Goal: Task Accomplishment & Management: Use online tool/utility

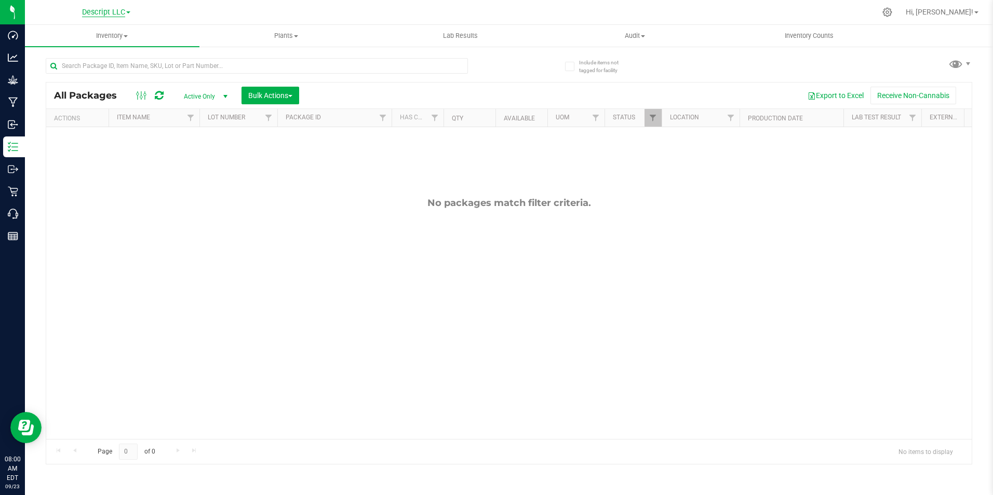
click at [119, 15] on span "Descript LLC" at bounding box center [103, 12] width 43 height 9
click at [122, 64] on link "Green Wells Venture LLC." at bounding box center [106, 64] width 152 height 14
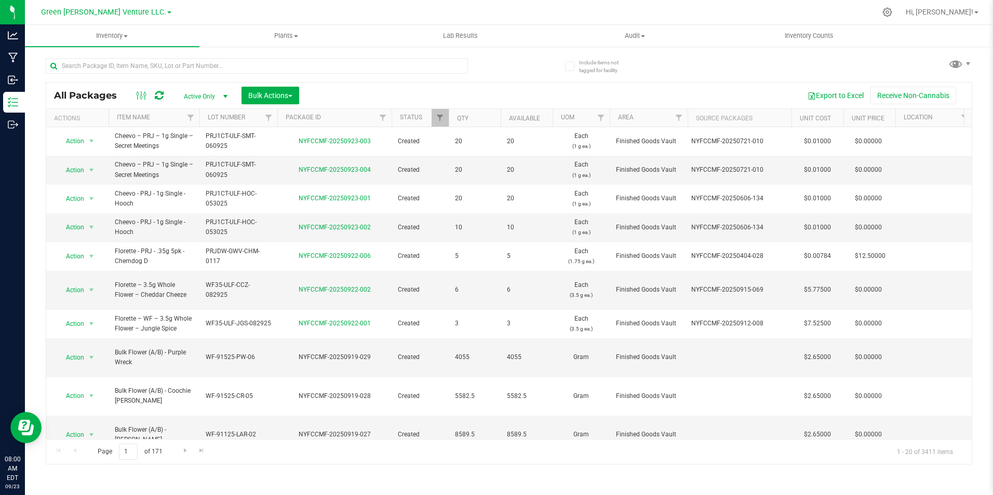
click at [426, 84] on div "All Packages Active Only Active Only Lab Samples Locked All Bulk Actions Add to…" at bounding box center [508, 96] width 925 height 26
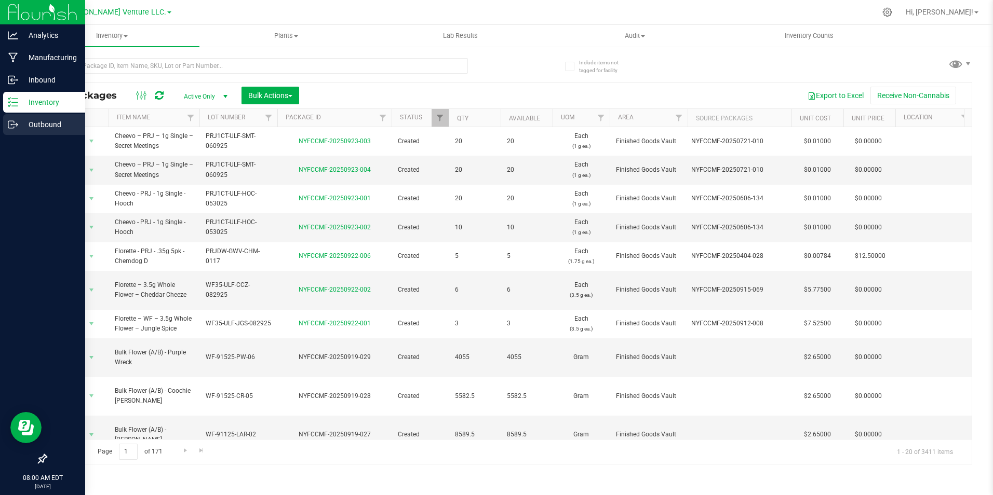
click at [20, 121] on p "Outbound" at bounding box center [49, 124] width 62 height 12
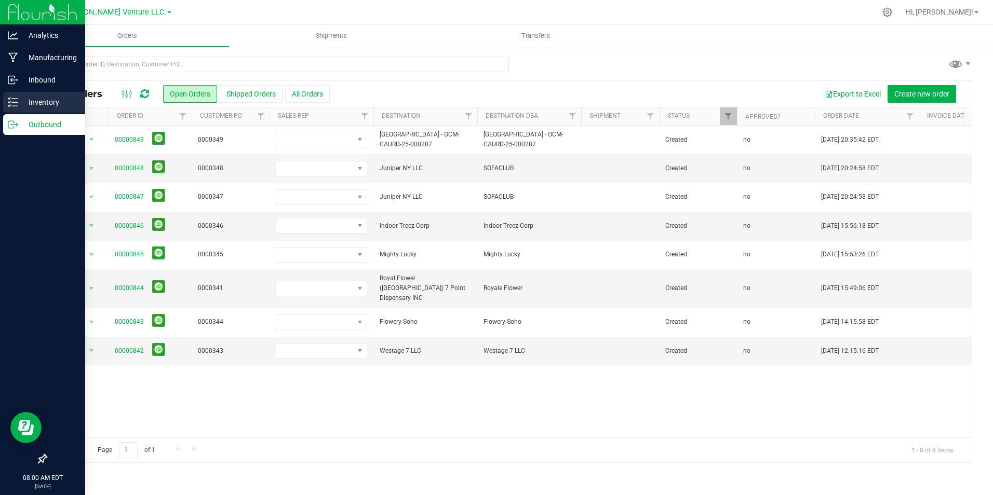
click at [55, 98] on p "Inventory" at bounding box center [49, 102] width 62 height 12
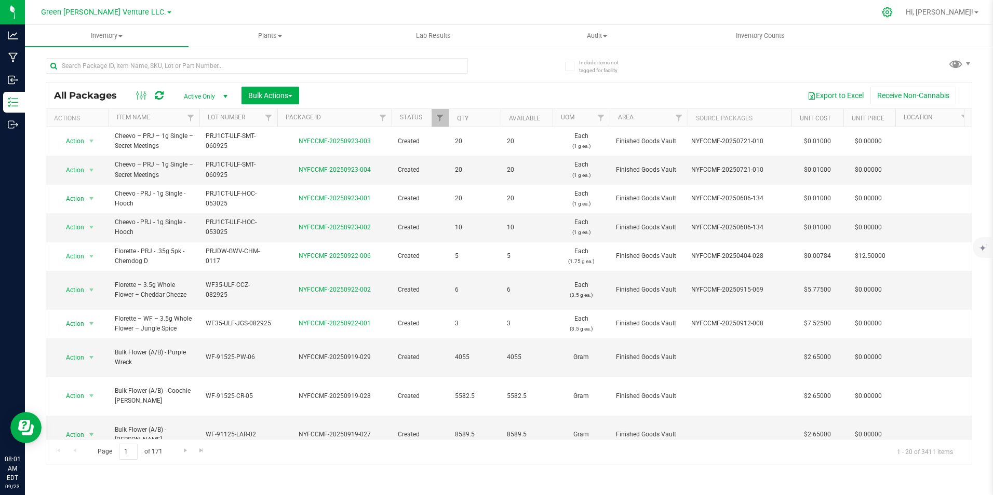
click at [793, 15] on icon at bounding box center [887, 12] width 11 height 11
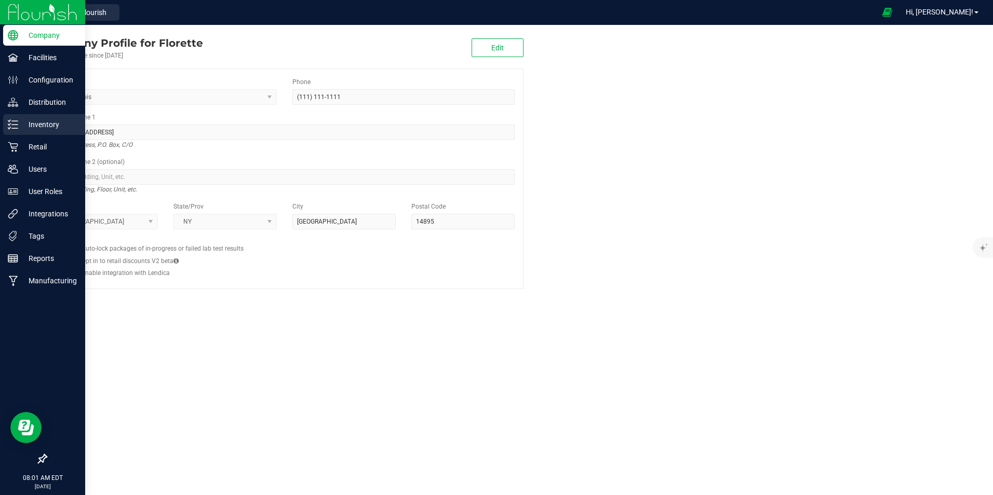
click at [12, 130] on div "Inventory" at bounding box center [44, 124] width 82 height 21
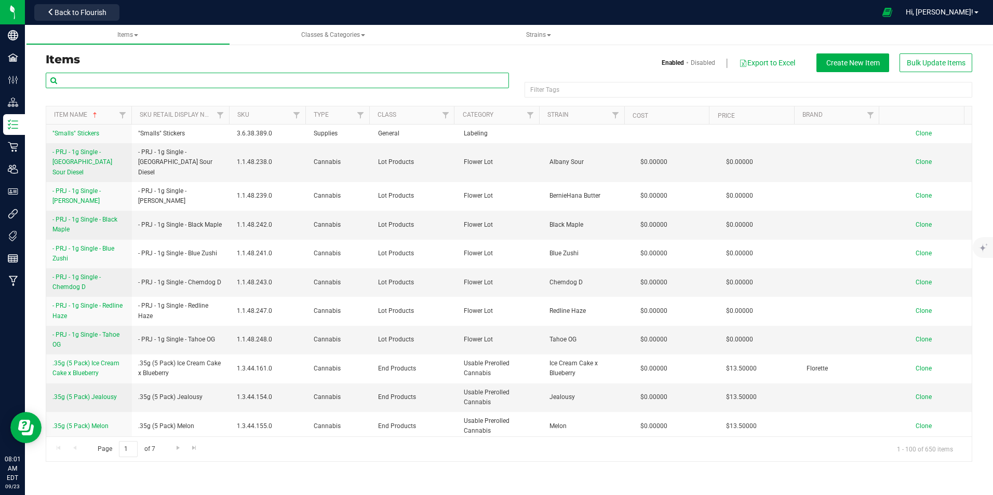
click at [212, 77] on input "text" at bounding box center [277, 81] width 463 height 16
type input "lemon cherry"
click at [255, 62] on h3 "Items" at bounding box center [273, 59] width 455 height 12
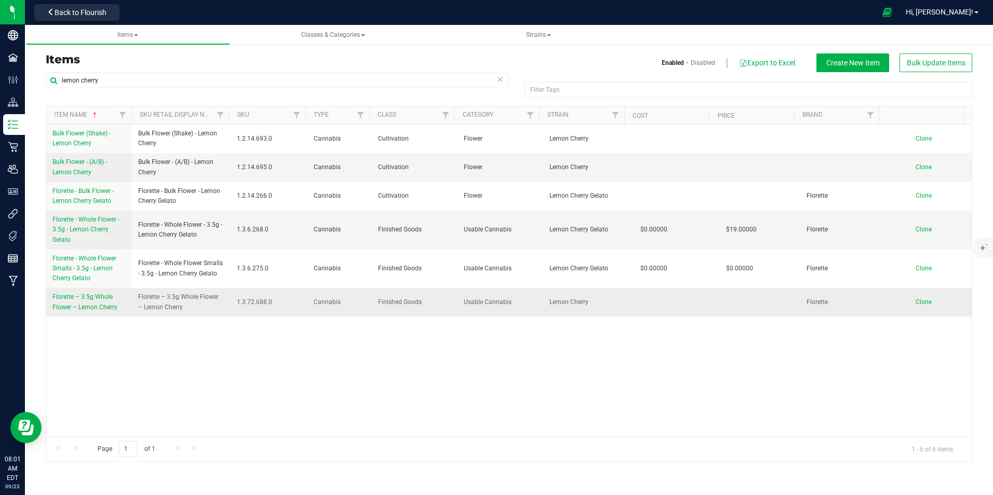
click at [100, 308] on span "Florette – 3.5g Whole Flower – Lemon Cherry" at bounding box center [84, 301] width 65 height 17
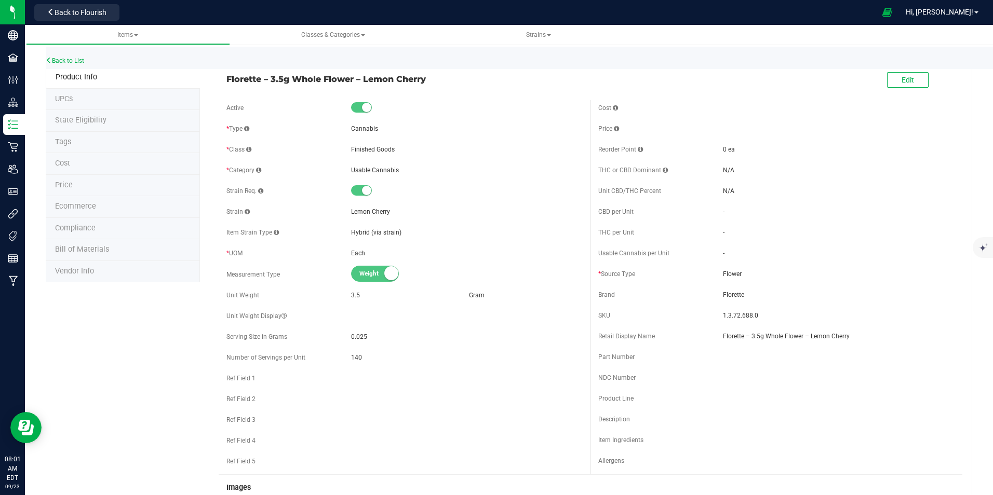
click at [102, 203] on li "Ecommerce" at bounding box center [123, 207] width 154 height 22
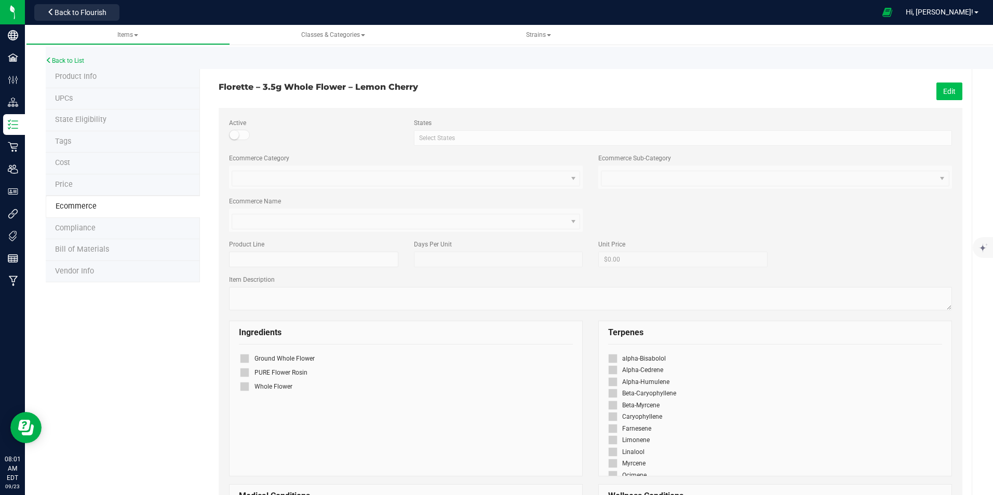
click at [793, 89] on button "Edit" at bounding box center [949, 92] width 26 height 18
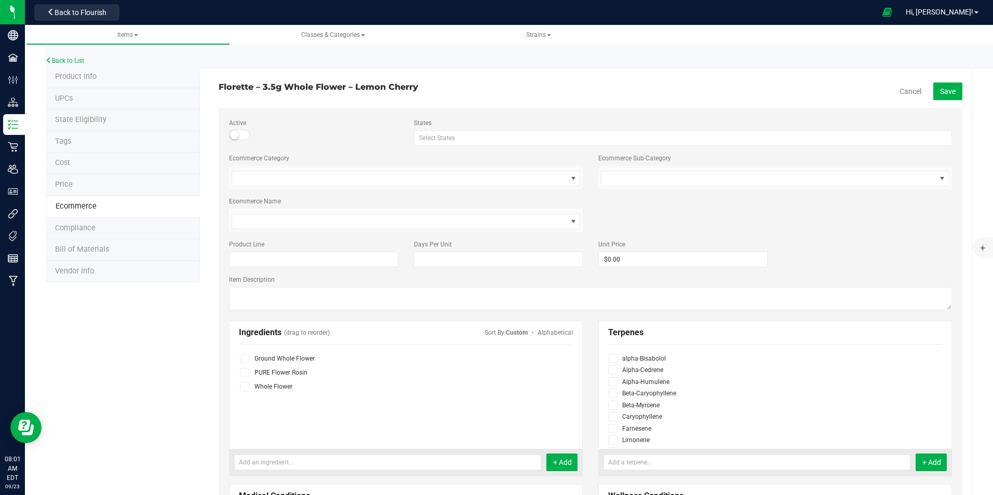
click at [227, 135] on div "Active" at bounding box center [313, 129] width 184 height 22
click at [234, 134] on small at bounding box center [233, 134] width 9 height 9
click at [793, 92] on span "Save" at bounding box center [948, 91] width 16 height 8
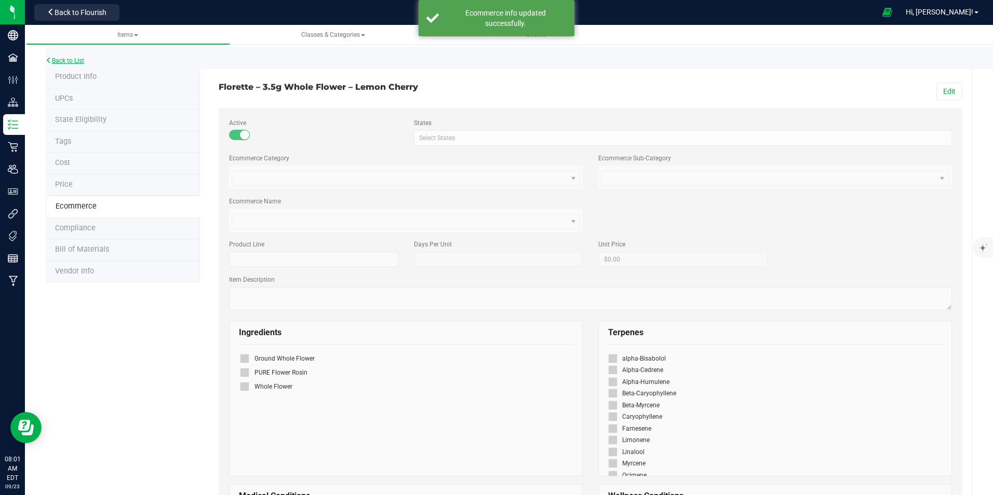
click at [65, 61] on link "Back to List" at bounding box center [65, 60] width 38 height 7
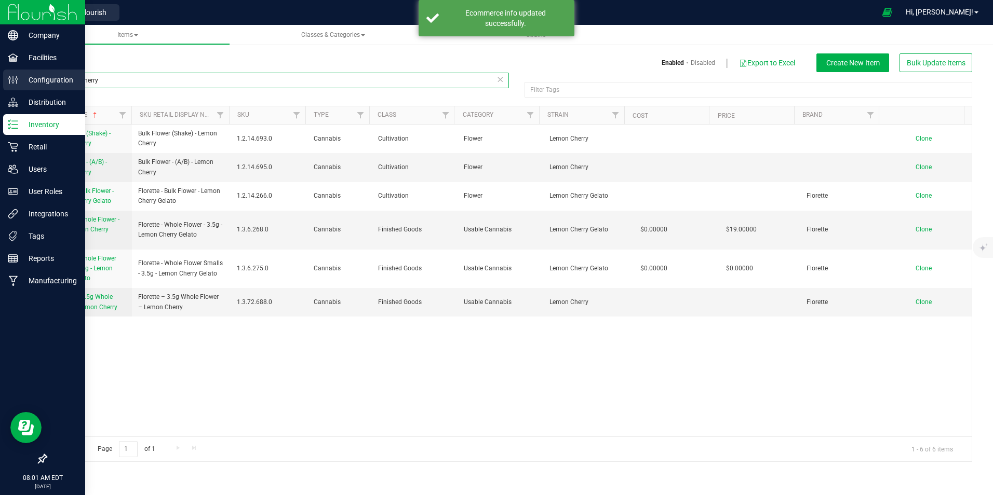
drag, startPoint x: 113, startPoint y: 78, endPoint x: 19, endPoint y: 79, distance: 94.0
click at [19, 79] on div "Company Facilities Configuration Distribution Inventory Retail Users User Roles…" at bounding box center [496, 247] width 993 height 495
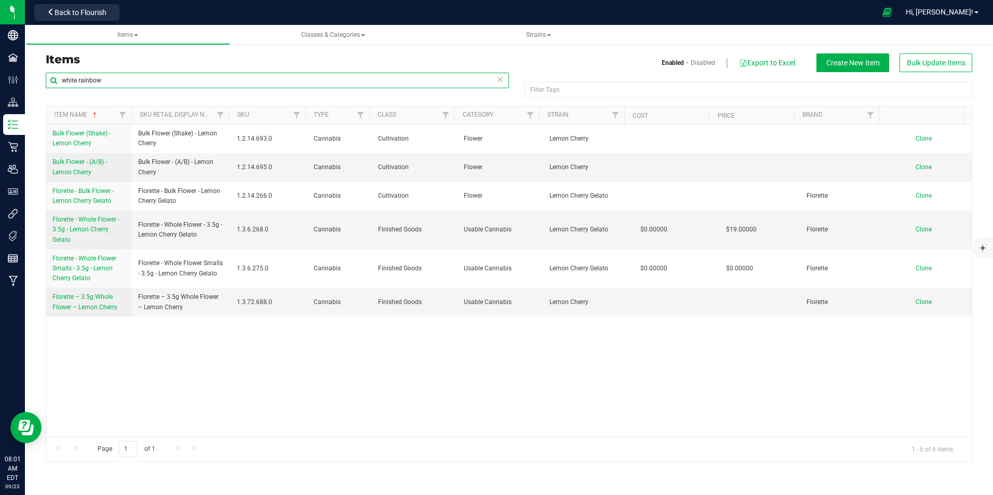
type input "white rainbow"
click at [180, 50] on div "Items Classes & Categories Strains Items Enabled Disabled Export to Excel Creat…" at bounding box center [509, 260] width 968 height 470
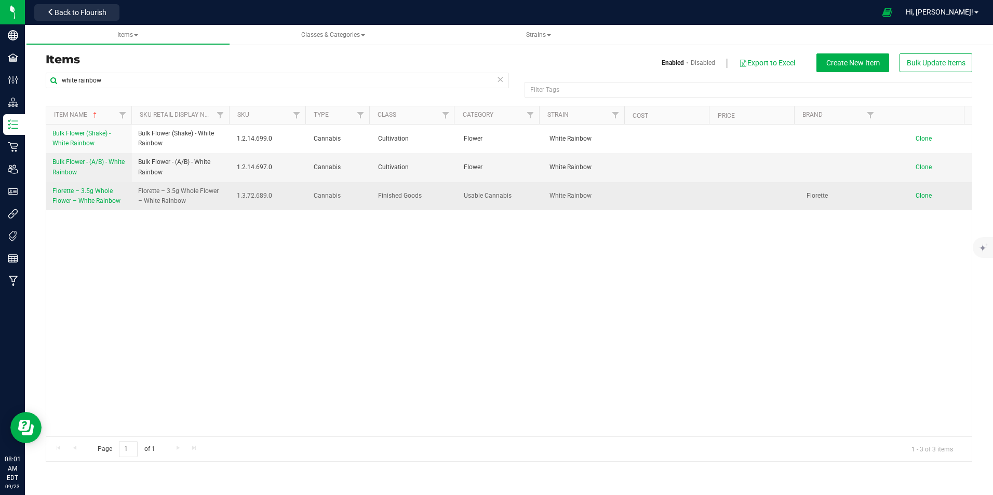
click at [91, 198] on span "Florette – 3.5g Whole Flower – White Rainbow" at bounding box center [86, 195] width 68 height 17
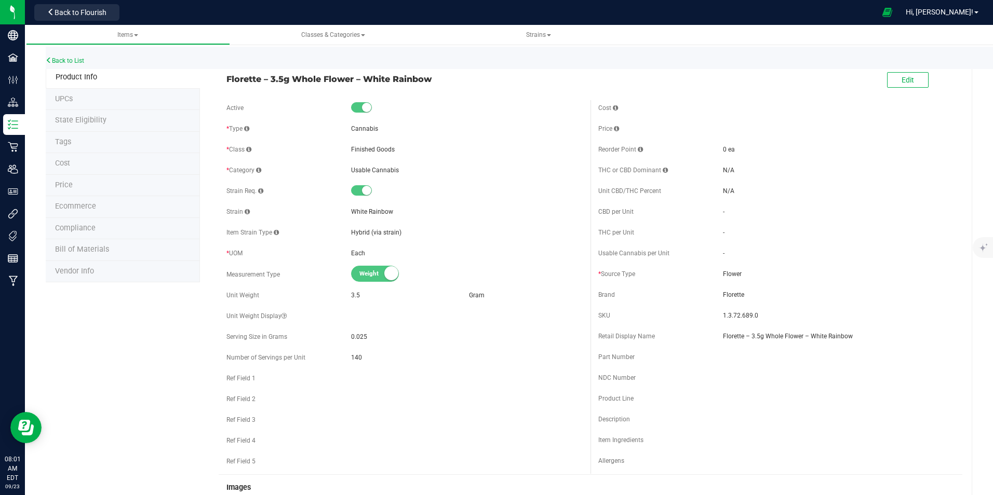
click at [69, 206] on span "Ecommerce" at bounding box center [75, 206] width 41 height 9
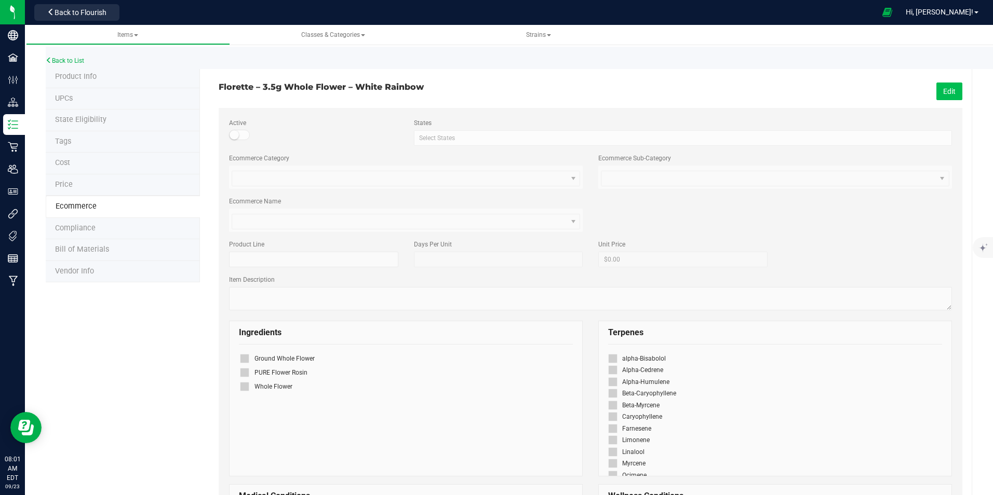
click at [793, 94] on button "Edit" at bounding box center [949, 92] width 26 height 18
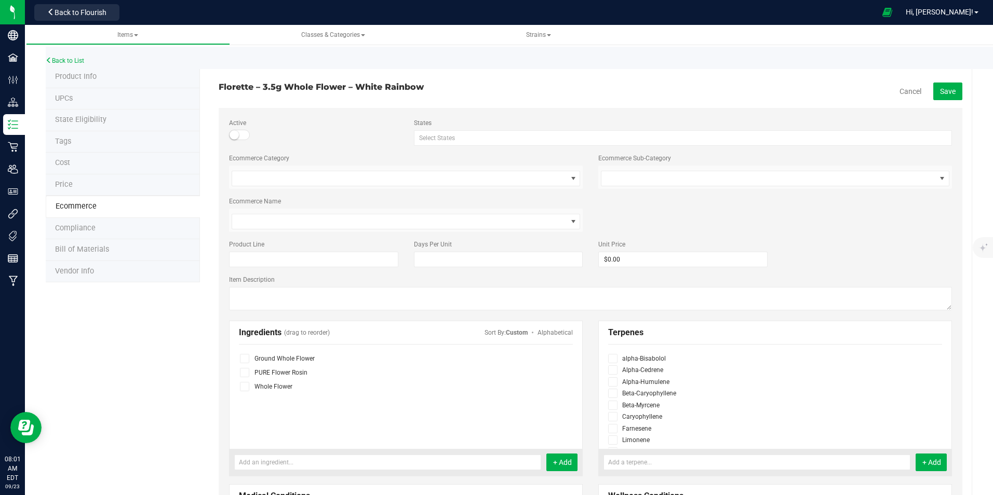
drag, startPoint x: 250, startPoint y: 132, endPoint x: 244, endPoint y: 134, distance: 5.9
click at [248, 133] on div "Active" at bounding box center [313, 129] width 184 height 22
click at [242, 134] on span at bounding box center [239, 135] width 21 height 10
click at [793, 87] on div "Cancel Save" at bounding box center [780, 92] width 380 height 18
click at [793, 91] on span "Save" at bounding box center [948, 91] width 16 height 8
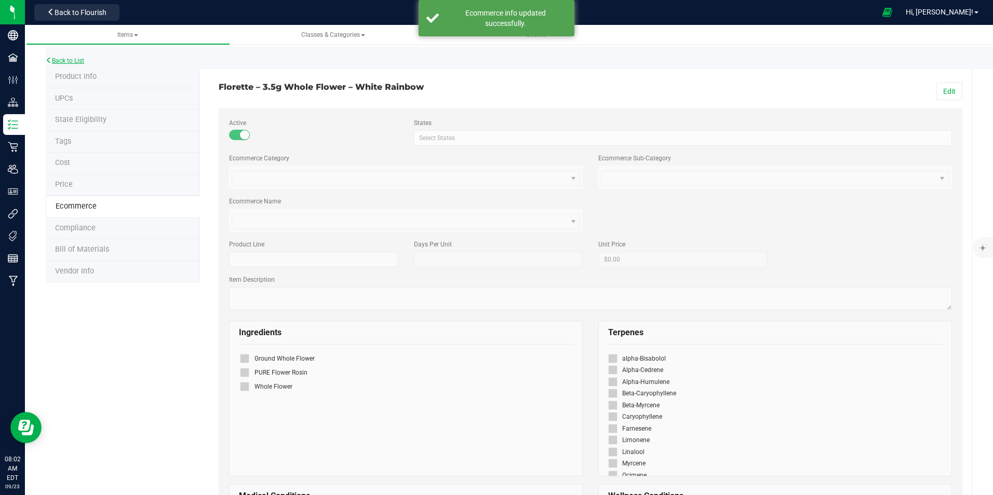
click at [55, 62] on link "Back to List" at bounding box center [65, 60] width 38 height 7
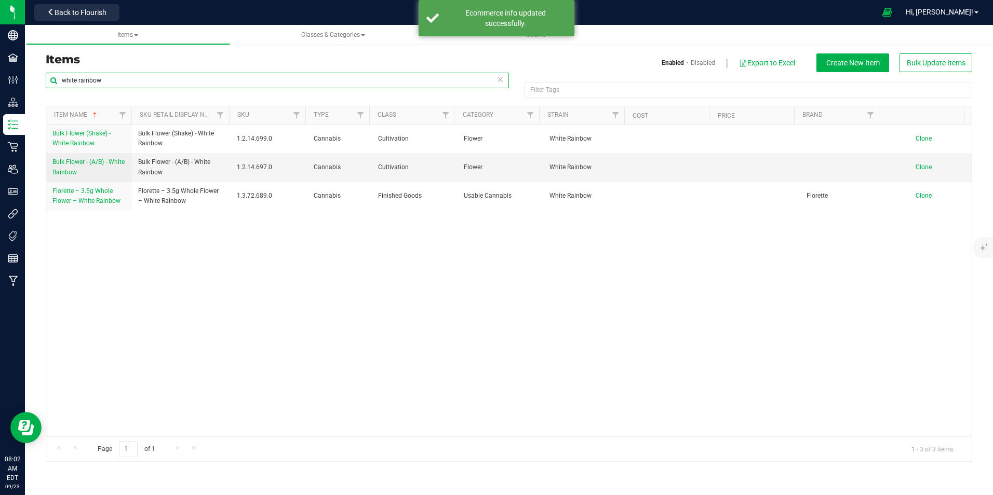
drag, startPoint x: 179, startPoint y: 80, endPoint x: 47, endPoint y: 80, distance: 131.4
click at [47, 80] on input "white rainbow" at bounding box center [277, 81] width 463 height 16
type input "la runtz"
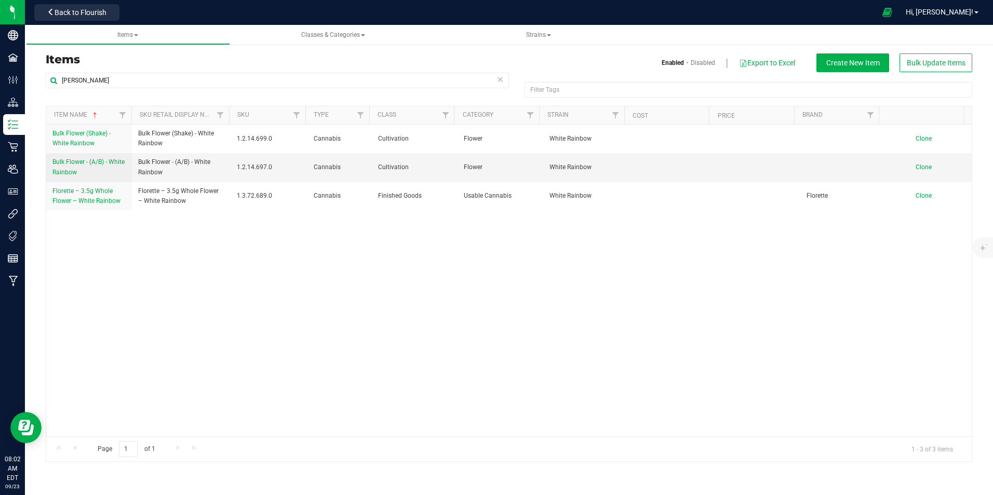
click at [150, 60] on h3 "Items" at bounding box center [273, 59] width 455 height 12
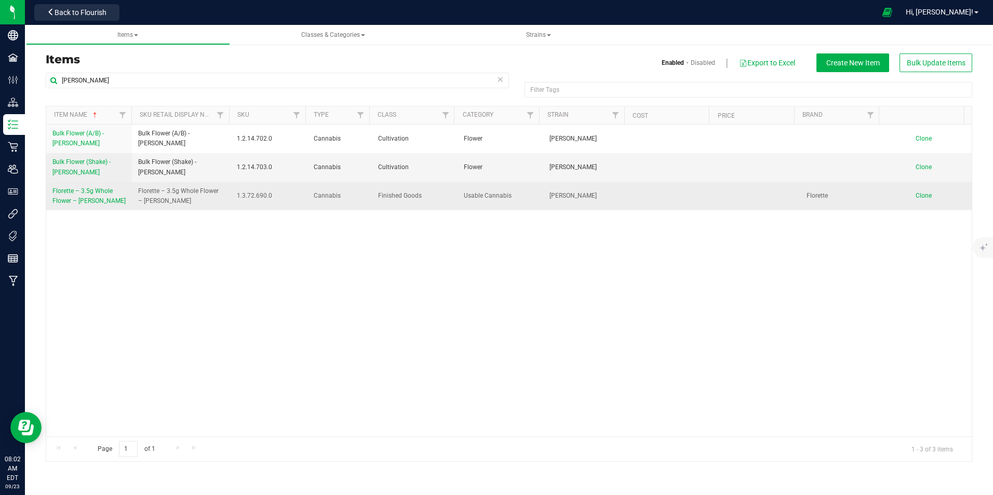
click at [84, 192] on span "Florette – 3.5g Whole Flower – LA Runtz" at bounding box center [88, 195] width 73 height 17
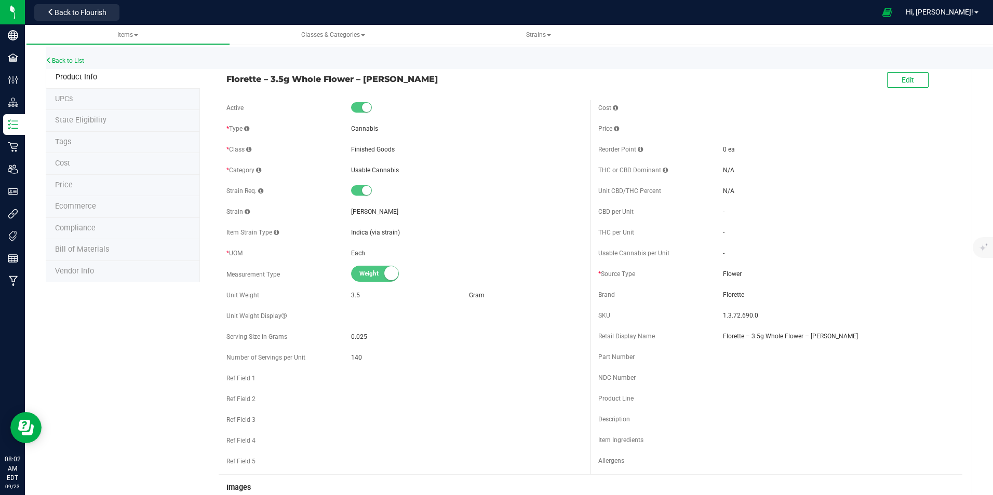
click at [110, 209] on li "Ecommerce" at bounding box center [123, 207] width 154 height 22
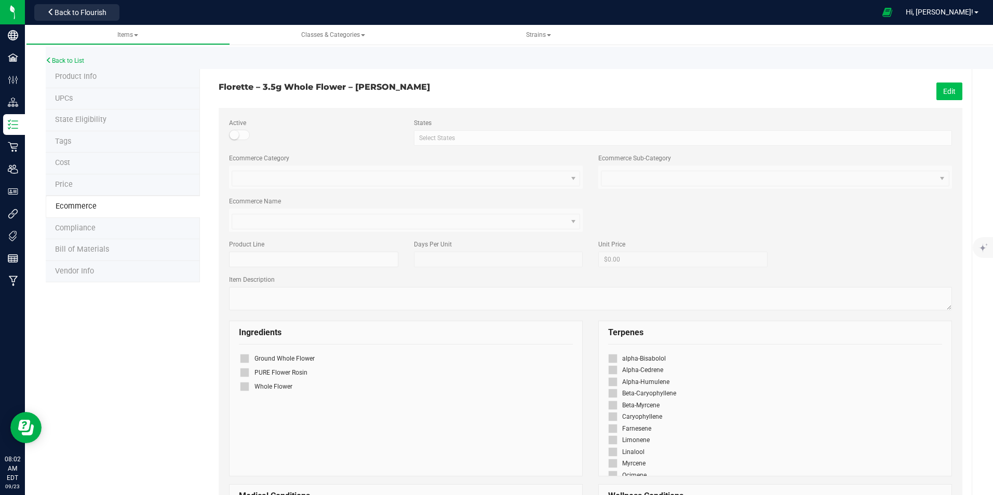
click at [793, 89] on button "Edit" at bounding box center [949, 92] width 26 height 18
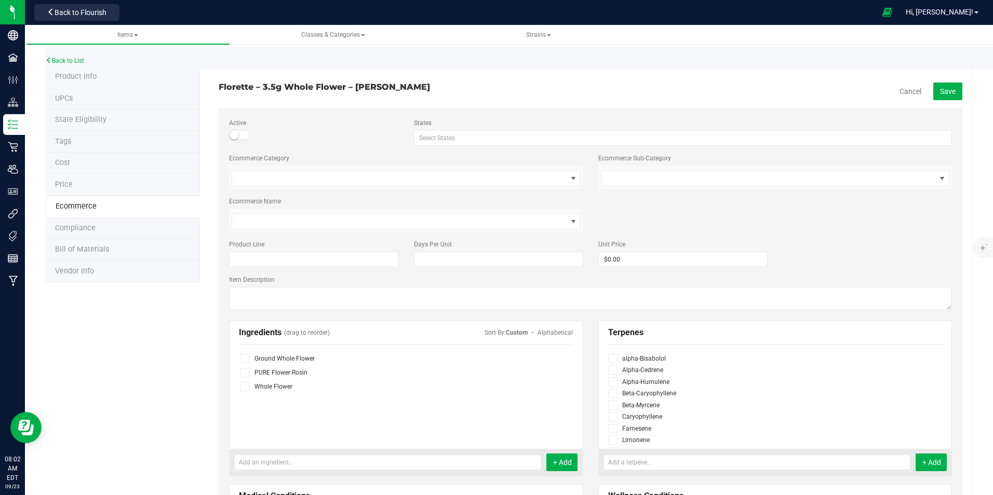
click at [237, 132] on small at bounding box center [233, 134] width 9 height 9
click at [793, 91] on button "Save" at bounding box center [947, 92] width 29 height 18
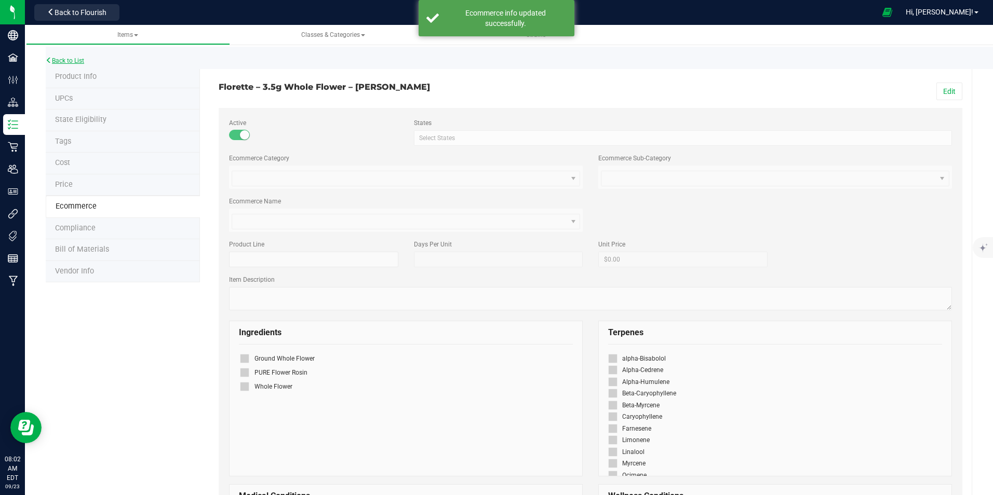
click at [82, 60] on link "Back to List" at bounding box center [65, 60] width 38 height 7
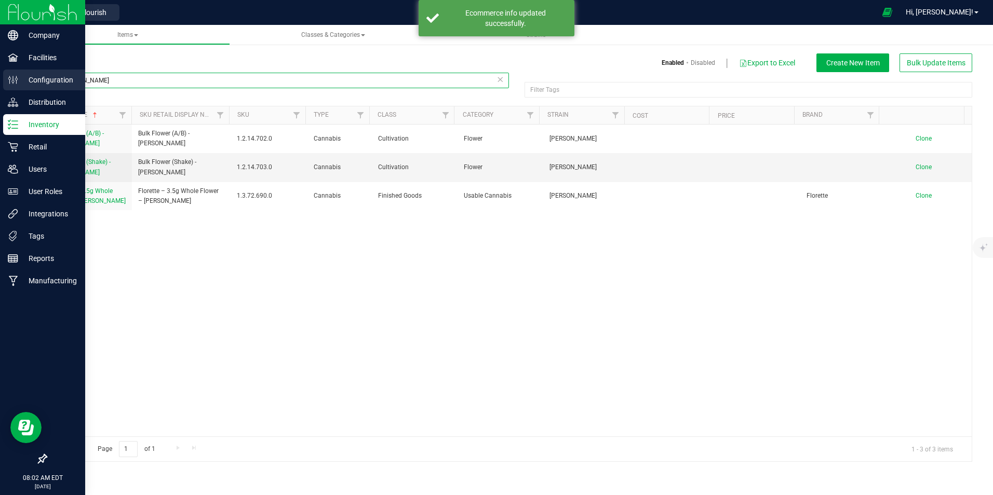
drag, startPoint x: 102, startPoint y: 83, endPoint x: 0, endPoint y: 81, distance: 101.8
click at [0, 81] on div "Company Facilities Configuration Distribution Inventory Retail Users User Roles…" at bounding box center [496, 247] width 993 height 495
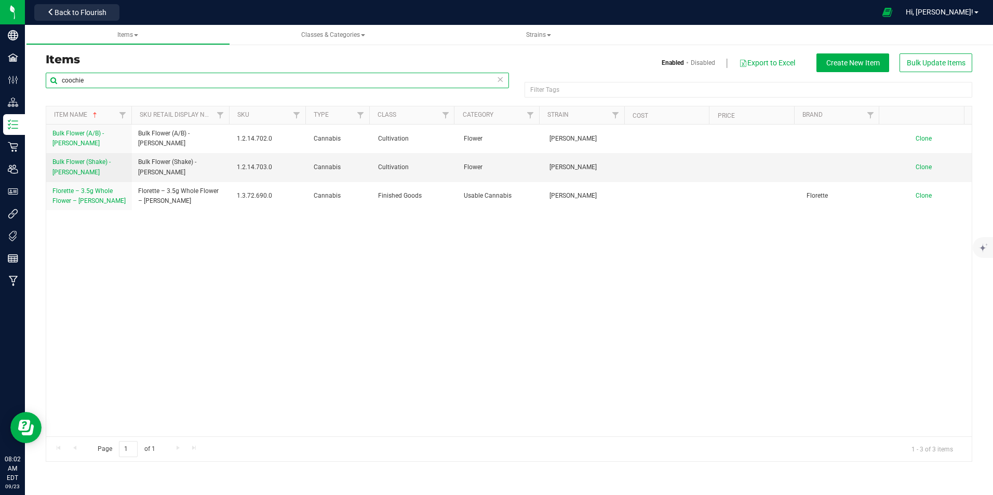
type input "coochie"
click at [157, 59] on h3 "Items" at bounding box center [273, 59] width 455 height 12
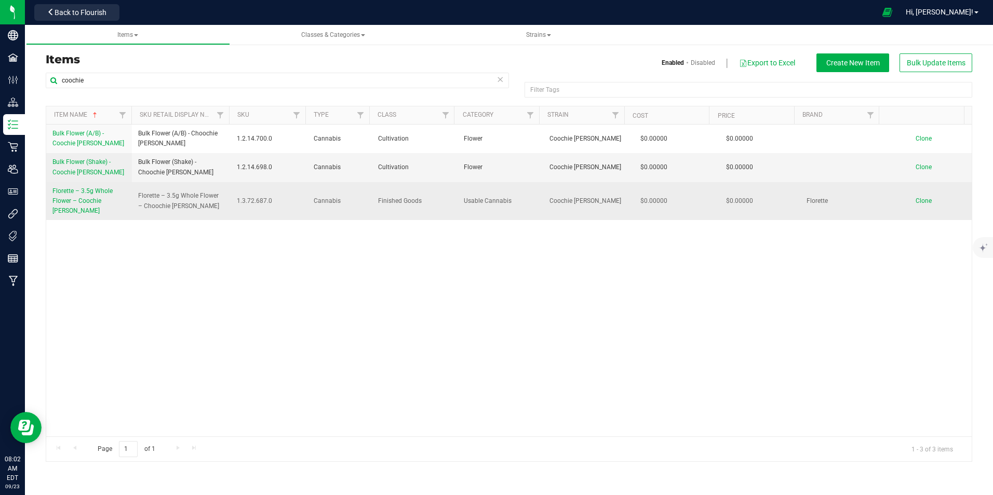
click at [95, 194] on span "Florette – 3.5g Whole Flower – Coochie Runtz" at bounding box center [82, 200] width 60 height 27
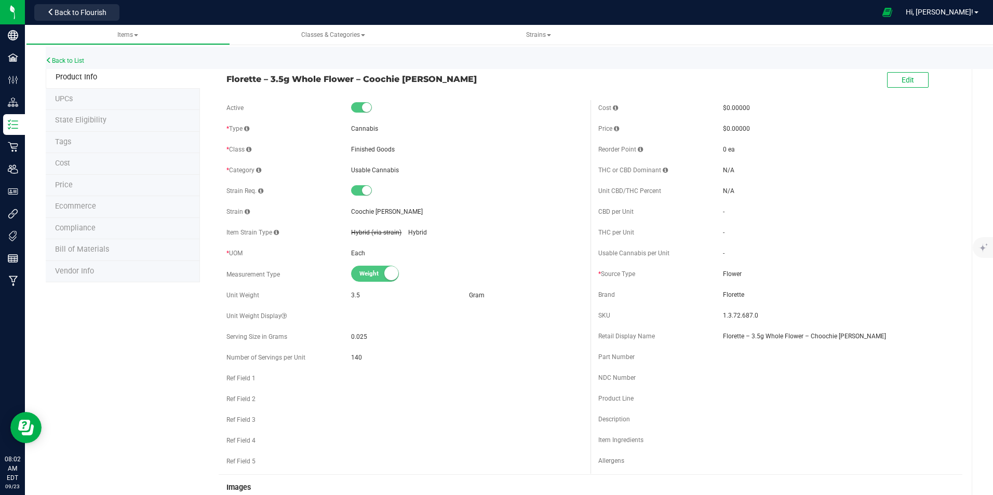
click at [89, 207] on span "Ecommerce" at bounding box center [75, 206] width 41 height 9
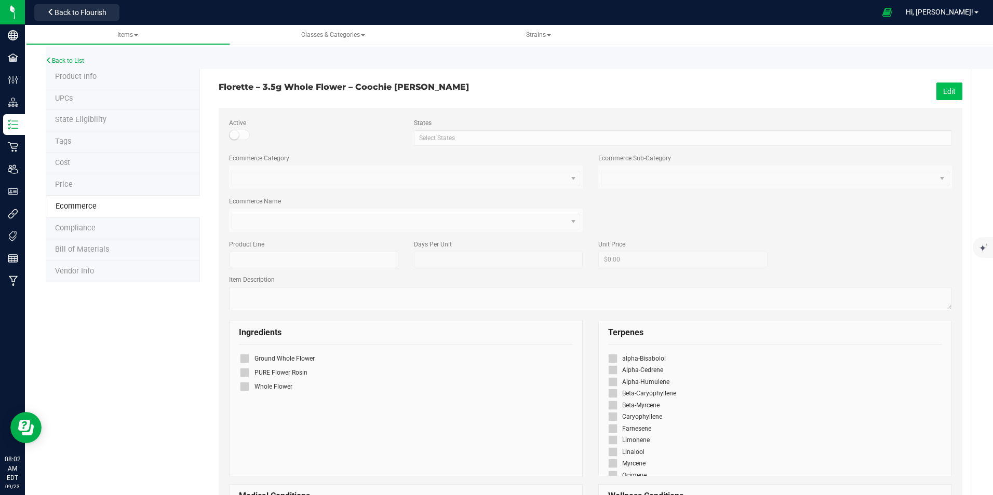
click at [793, 92] on button "Edit" at bounding box center [949, 92] width 26 height 18
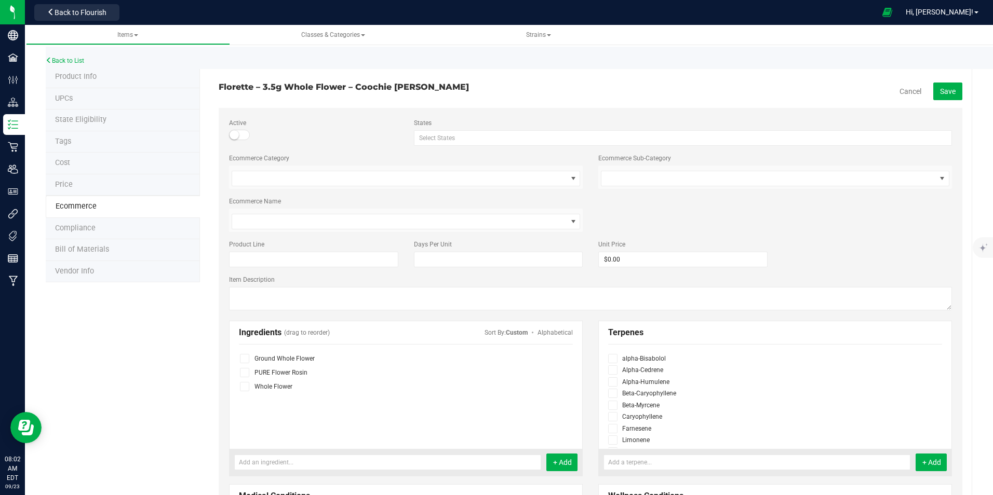
drag, startPoint x: 237, startPoint y: 134, endPoint x: 266, endPoint y: 133, distance: 29.6
click at [237, 133] on small at bounding box center [233, 134] width 9 height 9
click at [793, 86] on button "Save" at bounding box center [947, 92] width 29 height 18
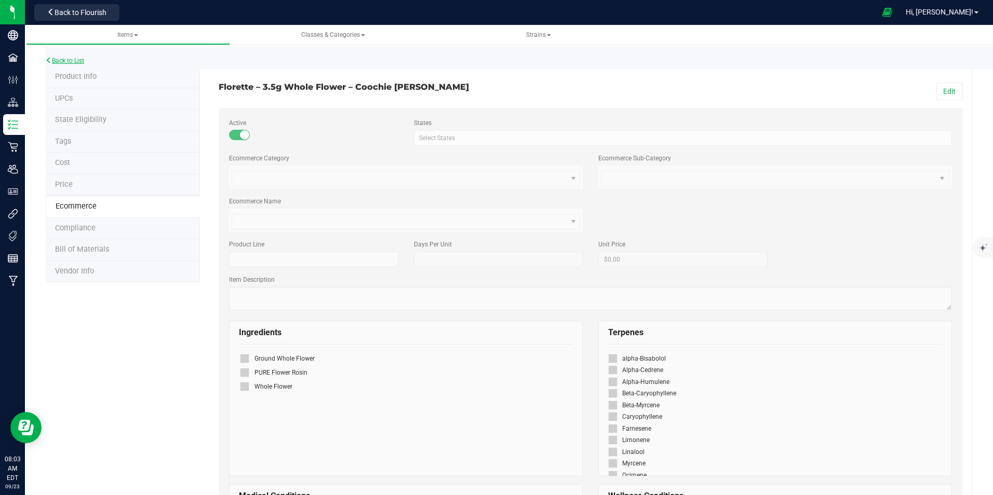
click at [82, 59] on link "Back to List" at bounding box center [65, 60] width 38 height 7
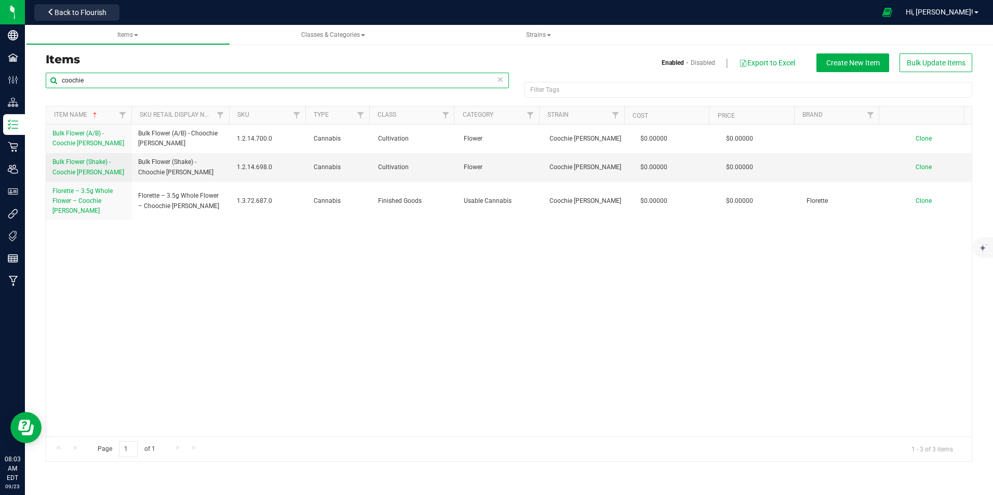
drag, startPoint x: 122, startPoint y: 80, endPoint x: 46, endPoint y: 82, distance: 75.8
click at [46, 82] on input "coochie" at bounding box center [277, 81] width 463 height 16
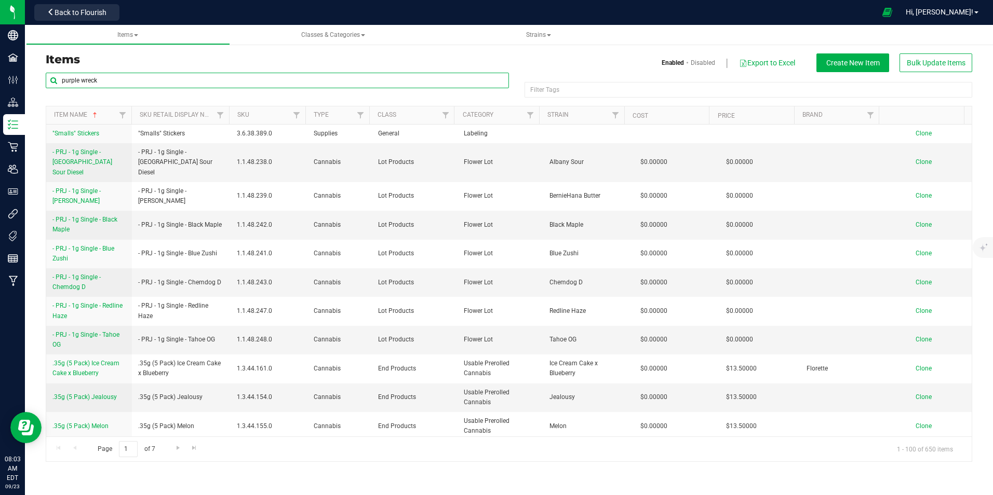
type input "purple wreck"
click at [142, 59] on h3 "Items" at bounding box center [273, 59] width 455 height 12
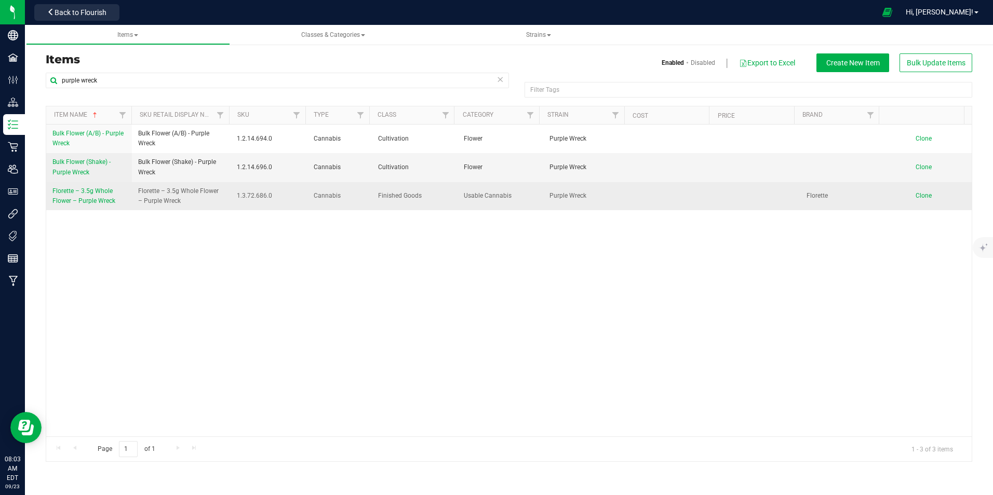
click at [80, 193] on span "Florette – 3.5g Whole Flower – Purple Wreck" at bounding box center [83, 195] width 63 height 17
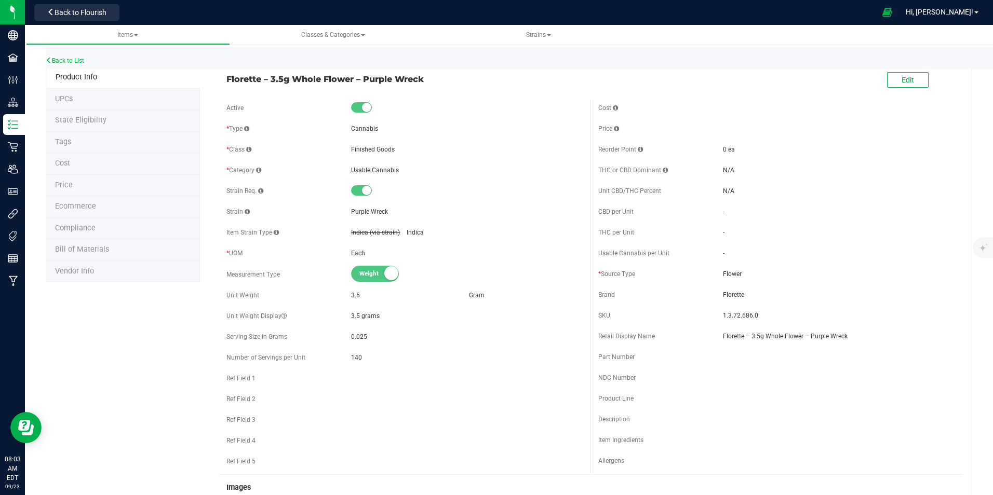
click at [107, 205] on li "Ecommerce" at bounding box center [123, 207] width 154 height 22
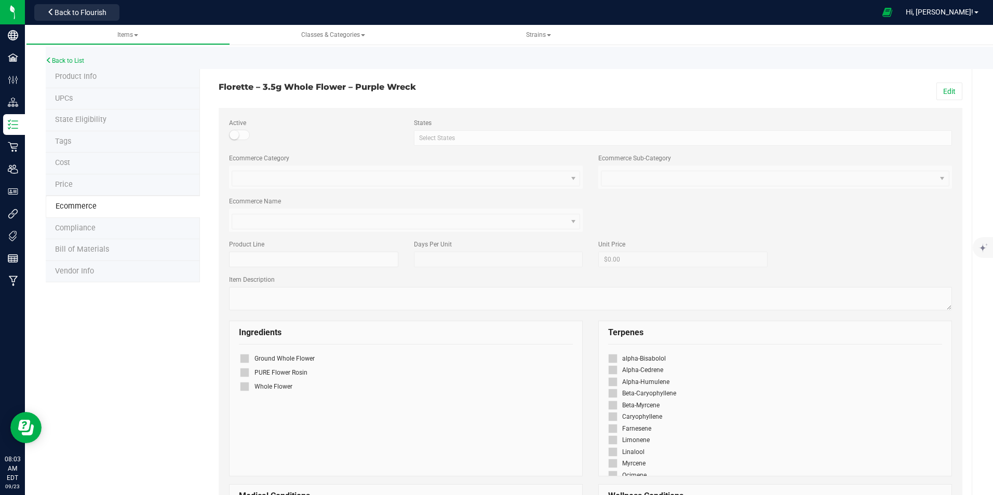
click at [242, 132] on span at bounding box center [239, 135] width 21 height 10
click at [793, 90] on button "Edit" at bounding box center [949, 92] width 26 height 18
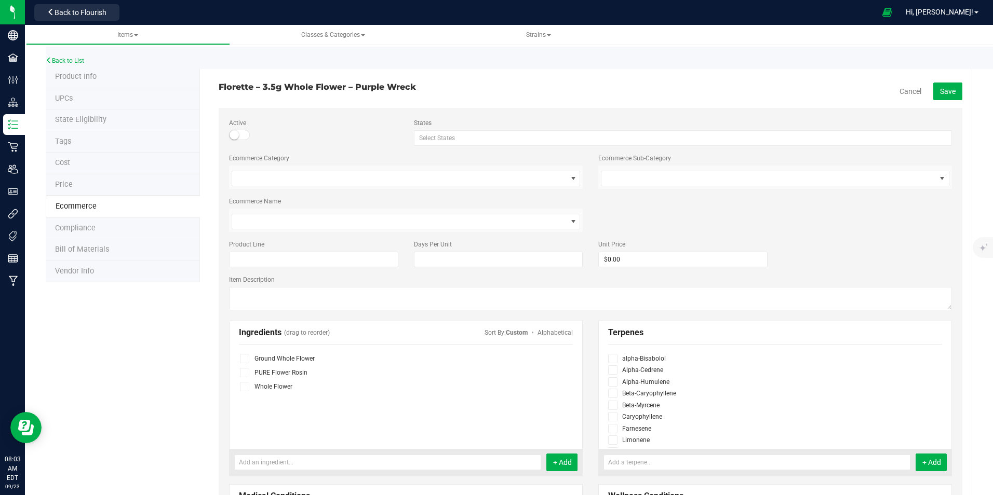
click at [238, 136] on span at bounding box center [239, 135] width 21 height 10
click at [793, 89] on span "Save" at bounding box center [948, 91] width 16 height 8
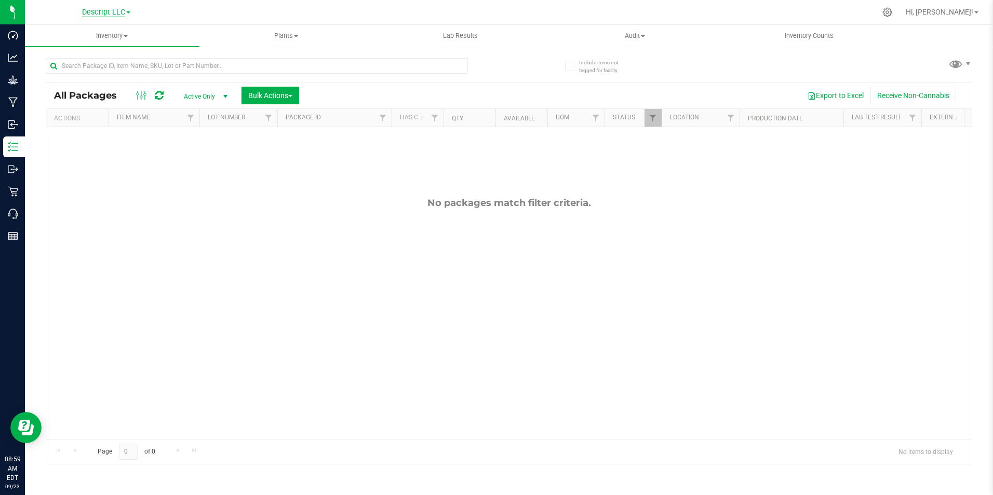
click at [115, 13] on span "Descript LLC" at bounding box center [103, 12] width 43 height 9
click at [110, 68] on link "Green [PERSON_NAME] Venture LLC." at bounding box center [106, 64] width 152 height 14
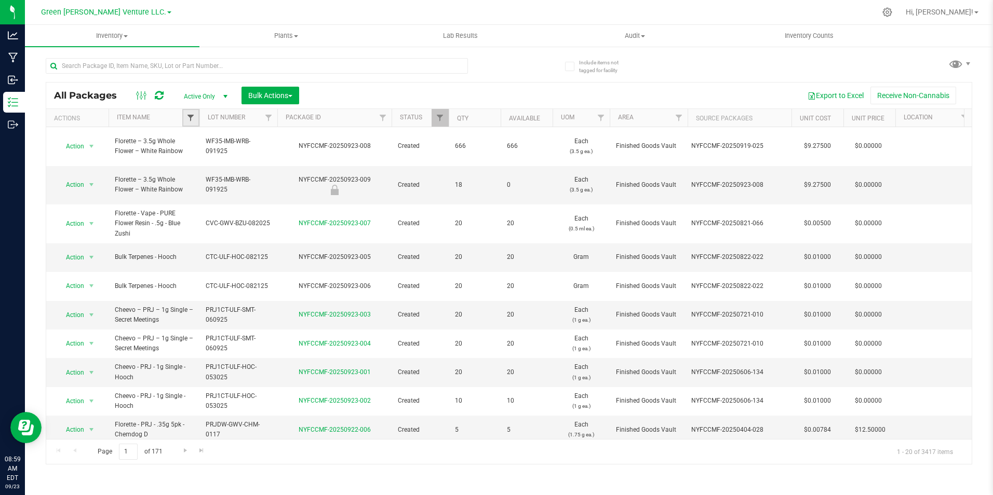
click at [193, 114] on span "Filter" at bounding box center [190, 118] width 8 height 8
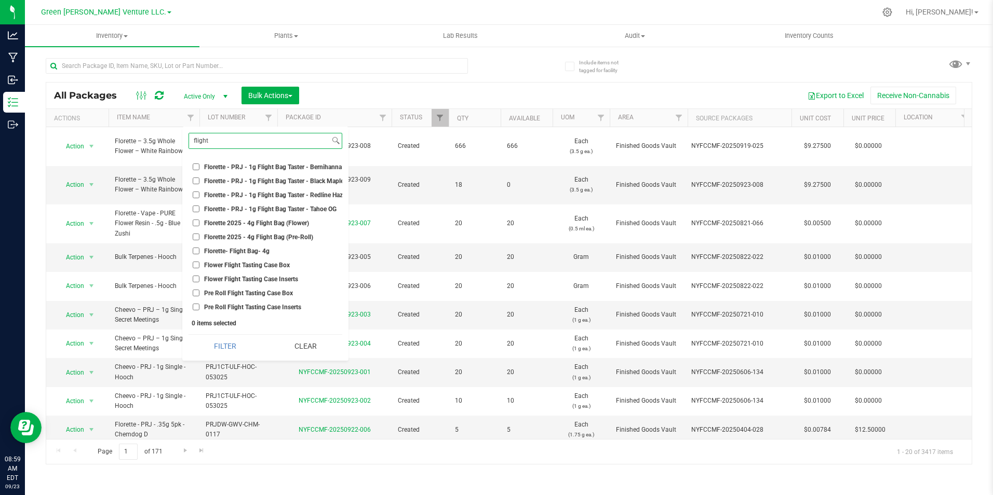
scroll to position [132, 0]
drag, startPoint x: 261, startPoint y: 138, endPoint x: 191, endPoint y: 134, distance: 70.2
click at [191, 134] on input "flight" at bounding box center [259, 140] width 141 height 15
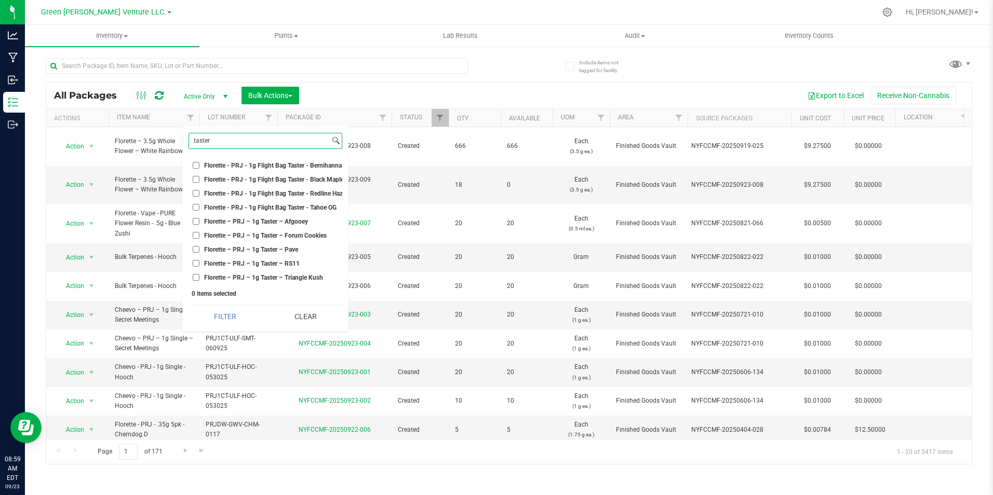
scroll to position [0, 0]
type input "taster"
click at [302, 221] on span "Florette – PRJ – 1g Taster – Afgooey" at bounding box center [256, 222] width 104 height 6
click at [199, 221] on input "Florette – PRJ – 1g Taster – Afgooey" at bounding box center [196, 221] width 7 height 7
checkbox input "true"
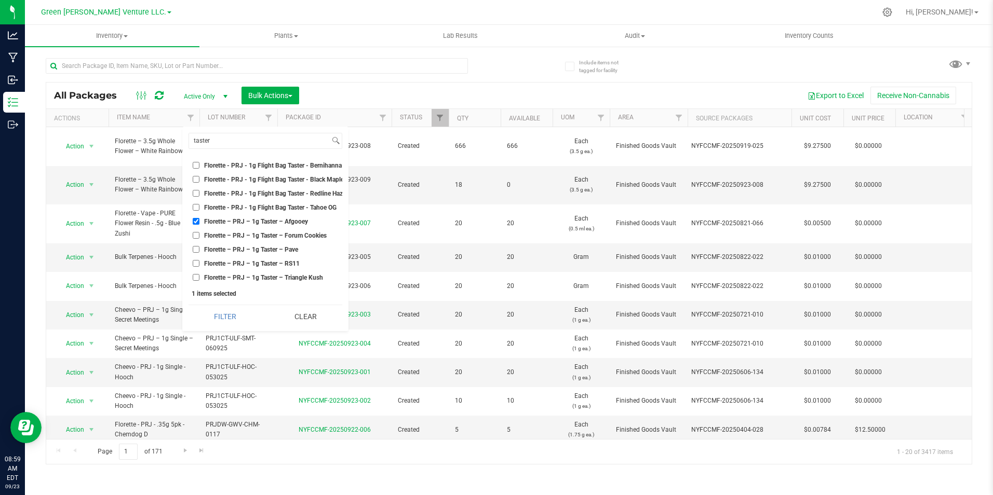
click at [295, 234] on span "Florette – PRJ – 1g Taster – Forum Cookies" at bounding box center [265, 236] width 123 height 6
click at [199, 234] on input "Florette – PRJ – 1g Taster – Forum Cookies" at bounding box center [196, 235] width 7 height 7
checkbox input "true"
click at [281, 247] on span "Florette – PRJ – 1g Taster – Pave" at bounding box center [251, 250] width 94 height 6
click at [199, 246] on input "Florette – PRJ – 1g Taster – Pave" at bounding box center [196, 249] width 7 height 7
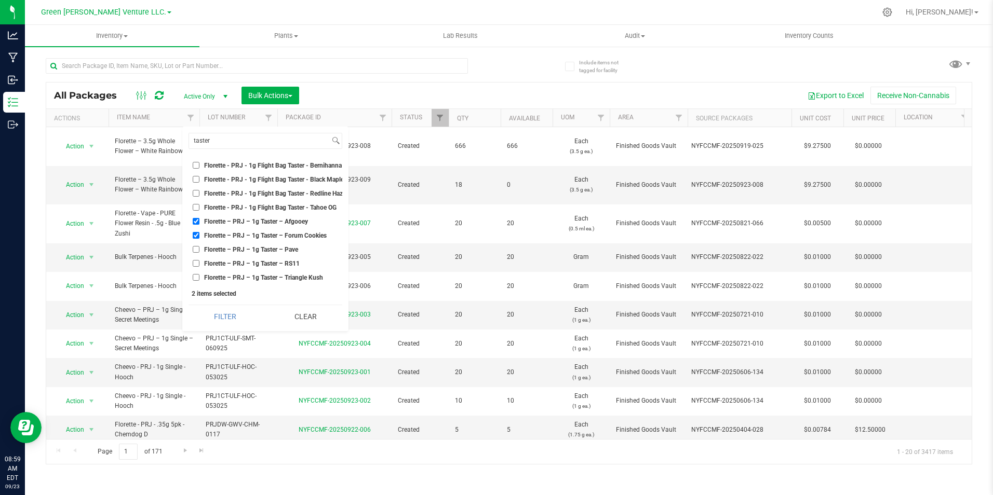
checkbox input "true"
click at [280, 262] on span "Florette – PRJ – 1g Taster – RS11" at bounding box center [252, 264] width 96 height 6
click at [199, 262] on input "Florette – PRJ – 1g Taster – RS11" at bounding box center [196, 263] width 7 height 7
checkbox input "true"
click at [280, 273] on li "Florette – PRJ – 1g Taster – Triangle Kush" at bounding box center [265, 277] width 154 height 11
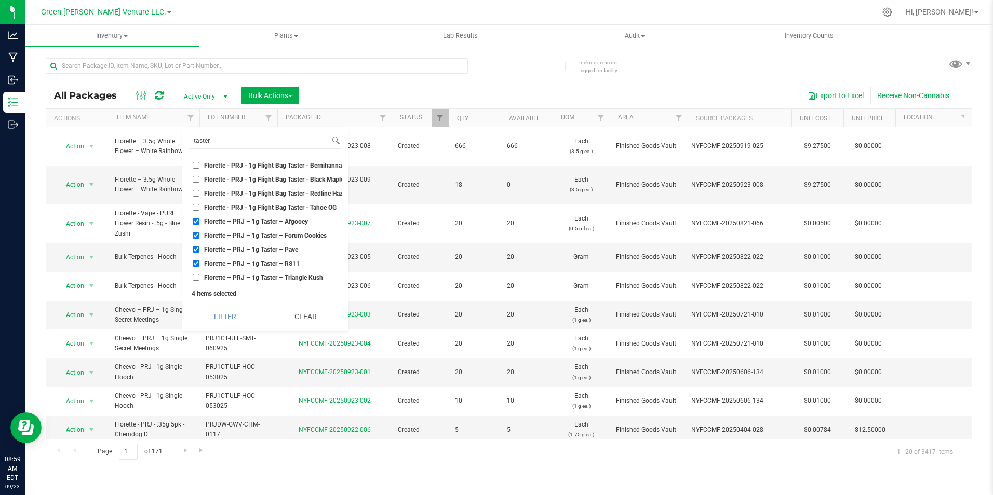
click at [307, 192] on span "Florette - PRJ - 1g Flight Bag Taster - Redline Haze" at bounding box center [275, 194] width 142 height 6
click at [199, 192] on input "Florette - PRJ - 1g Flight Bag Taster - Redline Haze" at bounding box center [196, 193] width 7 height 7
checkbox input "true"
click at [310, 163] on span "Florette - PRJ - 1g Flight Bag Taster - Bernihanna Butter" at bounding box center [282, 166] width 156 height 6
click at [199, 162] on input "Florette - PRJ - 1g Flight Bag Taster - Bernihanna Butter" at bounding box center [196, 165] width 7 height 7
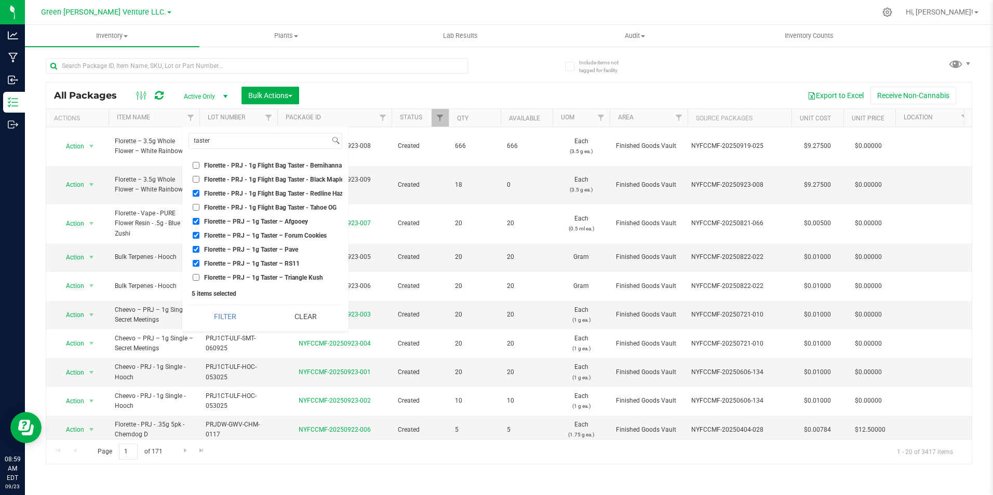
checkbox input "true"
click at [295, 277] on span "Florette – PRJ – 1g Taster – Triangle Kush" at bounding box center [263, 278] width 119 height 6
click at [199, 277] on input "Florette – PRJ – 1g Taster – Triangle Kush" at bounding box center [196, 277] width 7 height 7
checkbox input "true"
click at [229, 324] on button "Filter" at bounding box center [224, 316] width 73 height 23
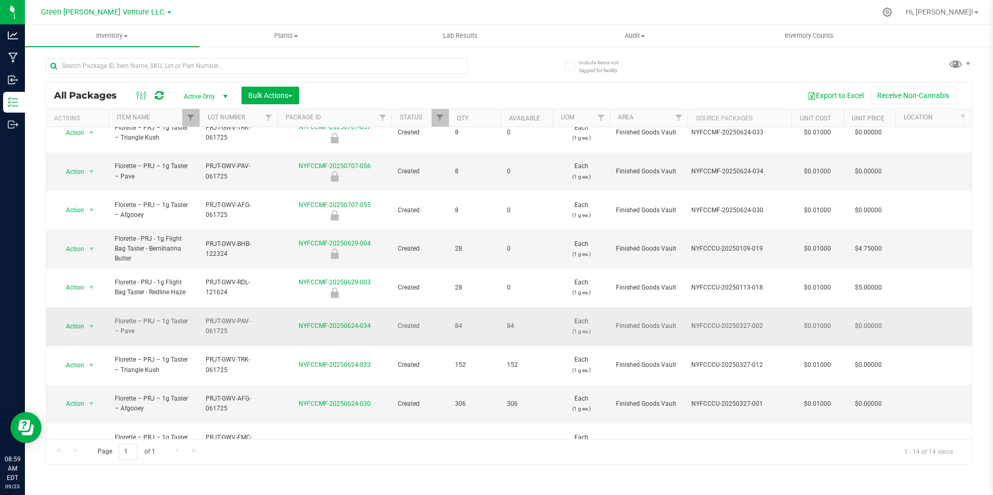
scroll to position [101, 0]
